Goal: Subscribe to service/newsletter

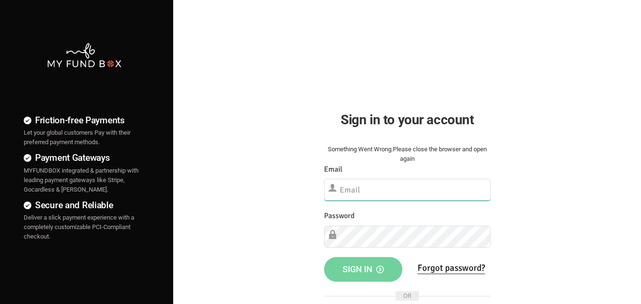
type input "[EMAIL_ADDRESS][DOMAIN_NAME]"
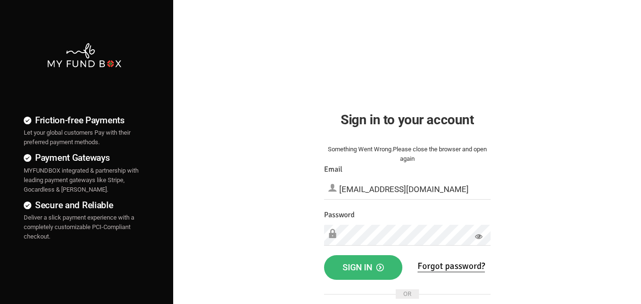
click at [352, 262] on span "Sign in" at bounding box center [362, 267] width 41 height 10
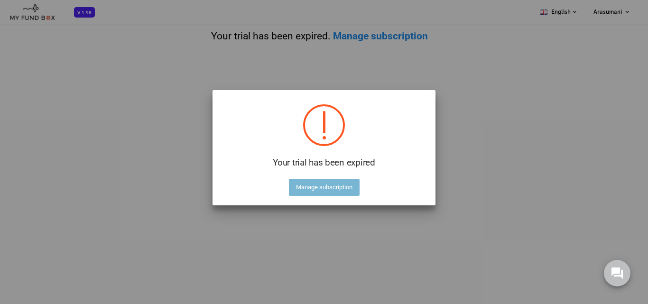
click at [345, 183] on button "Manage subscription" at bounding box center [324, 187] width 71 height 17
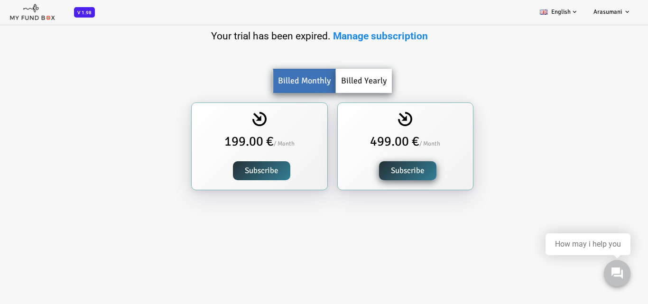
click at [248, 167] on link "Subscribe" at bounding box center [235, 170] width 57 height 19
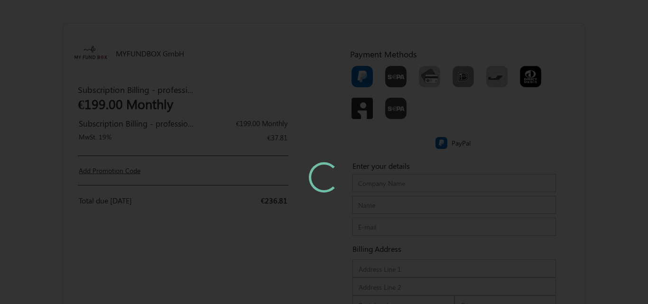
type input "Arasumani"
type input "Arasumani Arasumani"
type input "[EMAIL_ADDRESS][DOMAIN_NAME]"
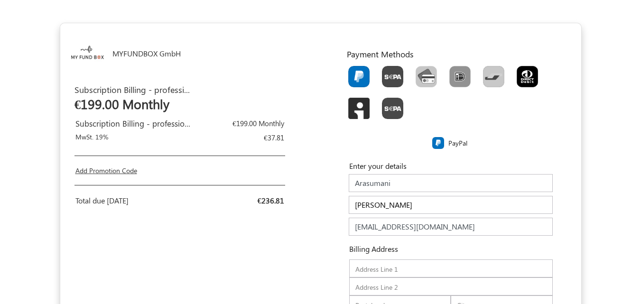
click at [354, 80] on img "Toolbar with button groups" at bounding box center [358, 76] width 21 height 21
click at [354, 72] on input "Toolbar with button groups" at bounding box center [351, 69] width 6 height 6
radio input "true"
click at [384, 80] on img "Toolbar with button groups" at bounding box center [392, 76] width 21 height 21
click at [384, 72] on input "Toolbar with button groups" at bounding box center [385, 69] width 6 height 6
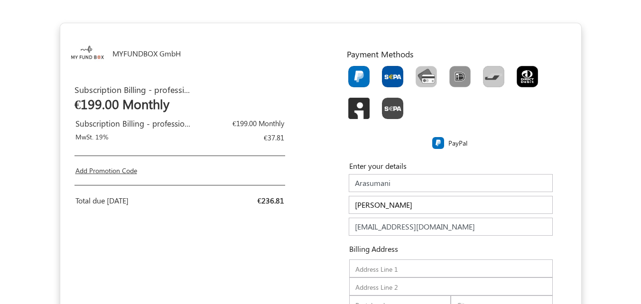
radio input "true"
